Goal: Information Seeking & Learning: Learn about a topic

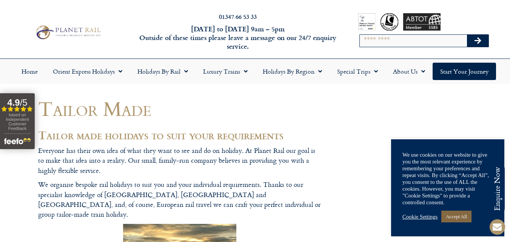
click at [459, 216] on link "Accept All" at bounding box center [456, 217] width 30 height 12
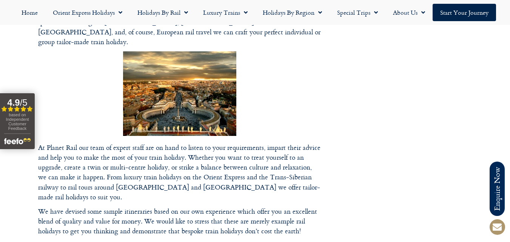
scroll to position [151, 0]
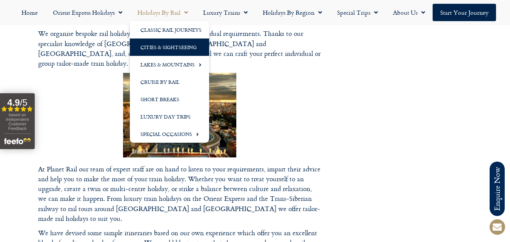
click at [181, 45] on link "Cities & Sightseeing" at bounding box center [169, 47] width 79 height 17
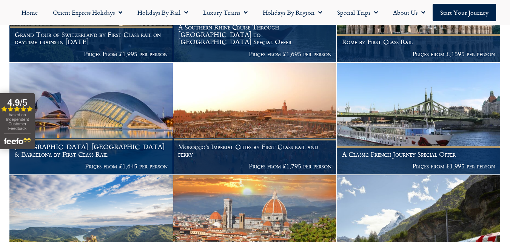
scroll to position [755, 0]
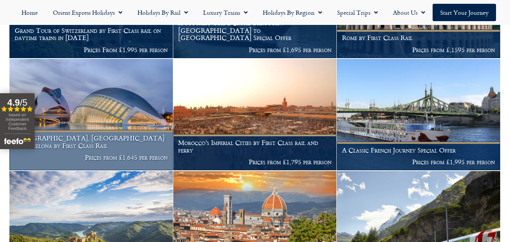
click at [85, 144] on h1 "[GEOGRAPHIC_DATA], [GEOGRAPHIC_DATA] & Barcelona by First Class Rail" at bounding box center [91, 141] width 153 height 15
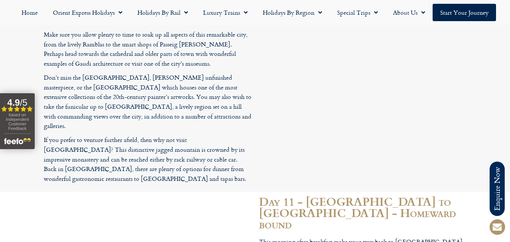
scroll to position [1926, 0]
